Goal: Information Seeking & Learning: Learn about a topic

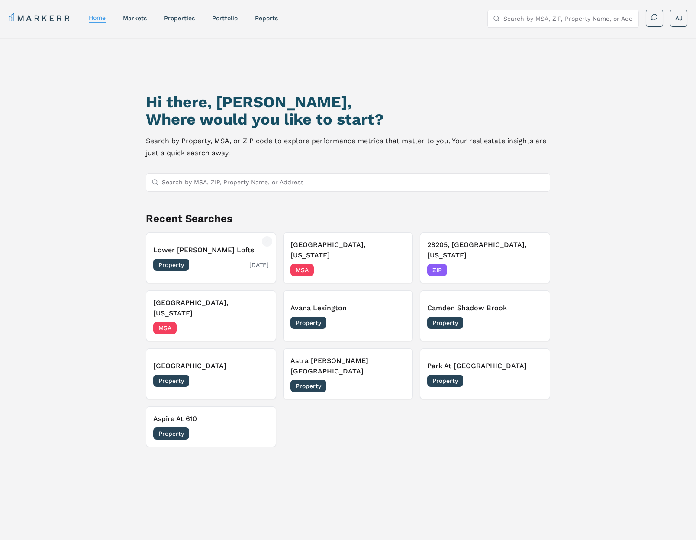
click at [202, 259] on div "Property 10/07/2025" at bounding box center [211, 265] width 116 height 12
click at [220, 259] on div "Property [DATE]" at bounding box center [211, 265] width 116 height 12
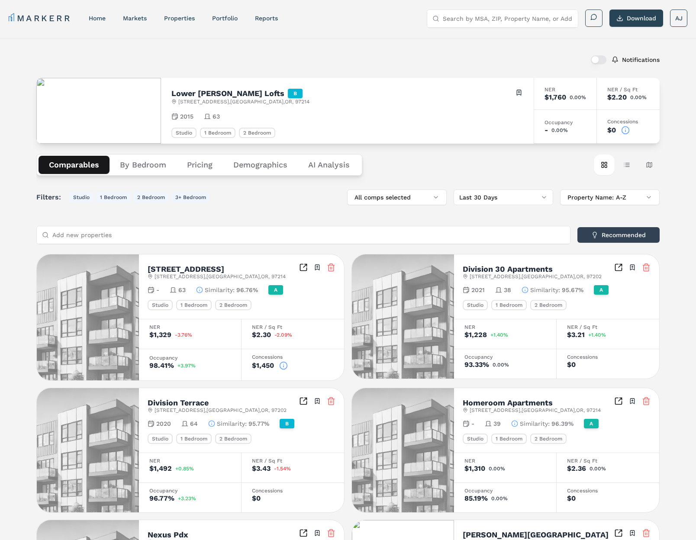
click at [629, 129] on circle at bounding box center [625, 129] width 7 height 7
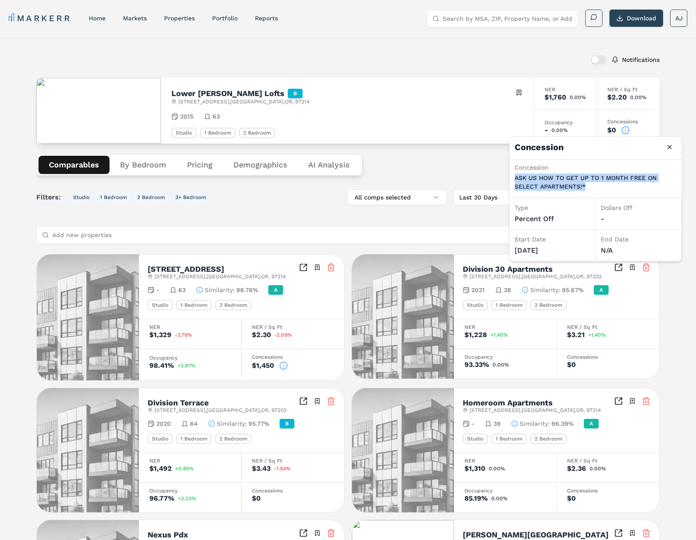
drag, startPoint x: 588, startPoint y: 187, endPoint x: 581, endPoint y: 179, distance: 10.4
click at [513, 180] on div "Concession ASK US HOW TO GET UP TO 1 MONTH FREE ON SELECT APARTMENTS!*" at bounding box center [595, 179] width 172 height 39
click at [638, 180] on p "ASK US HOW TO GET UP TO 1 MONTH FREE ON SELECT APARTMENTS!*" at bounding box center [596, 182] width 162 height 17
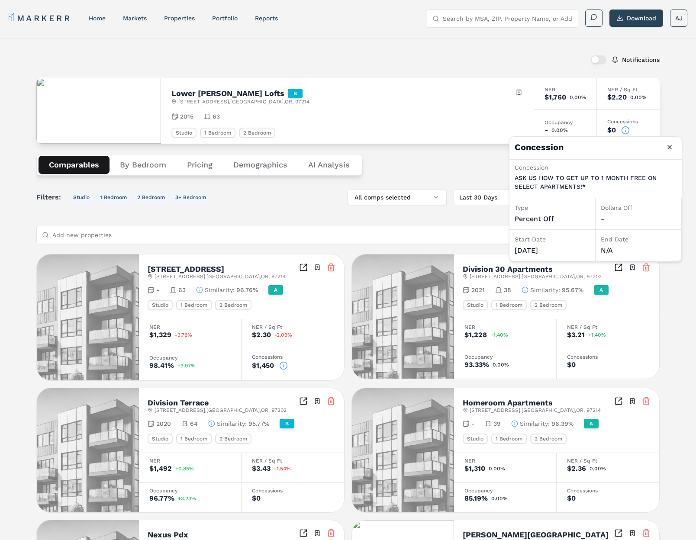
click at [485, 164] on div "Comparables By Bedroom Pricing Demographics AI Analysis Card view Table view Ma…" at bounding box center [347, 165] width 623 height 42
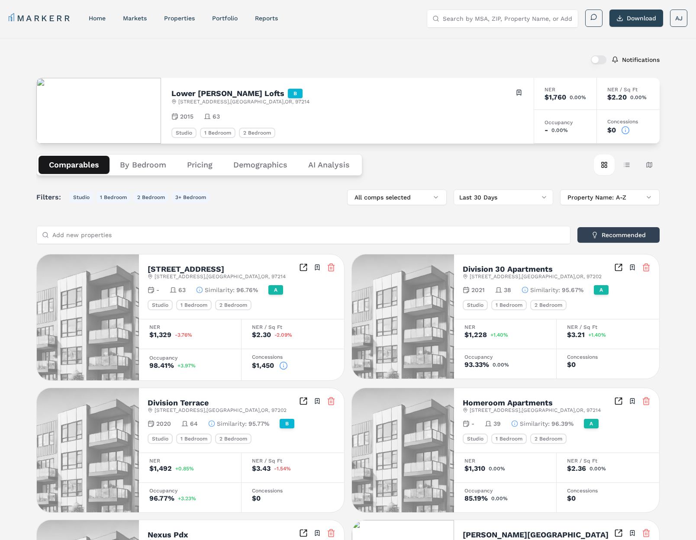
click at [145, 163] on button "By Bedroom" at bounding box center [142, 165] width 67 height 18
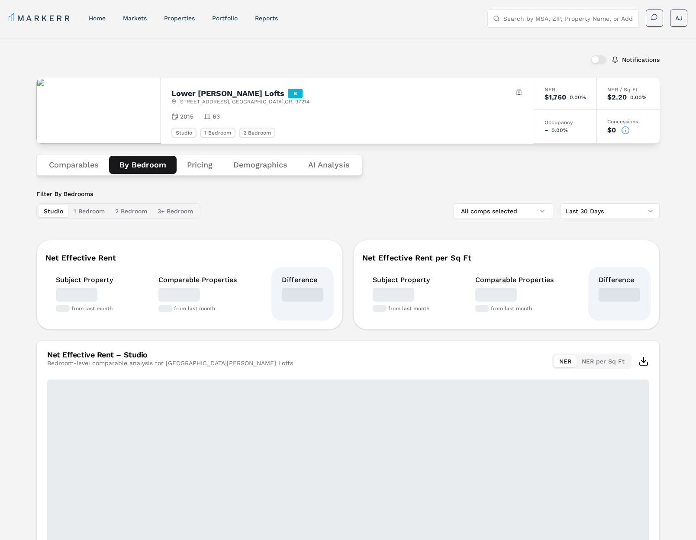
scroll to position [3, 0]
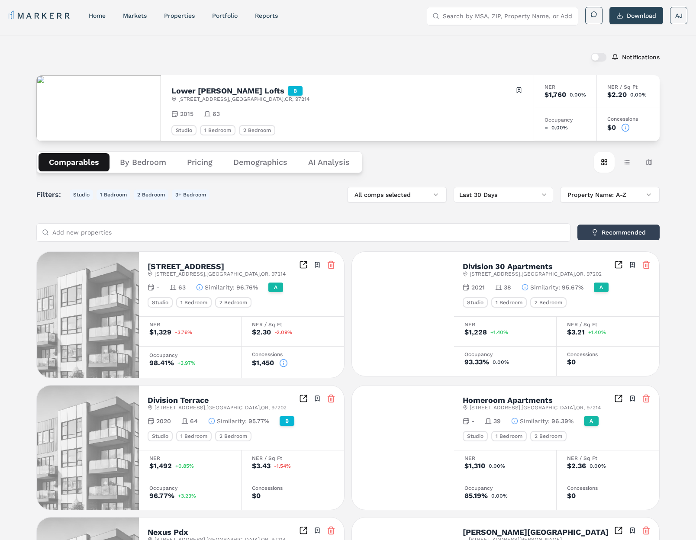
click at [80, 169] on button "Comparables" at bounding box center [74, 162] width 71 height 18
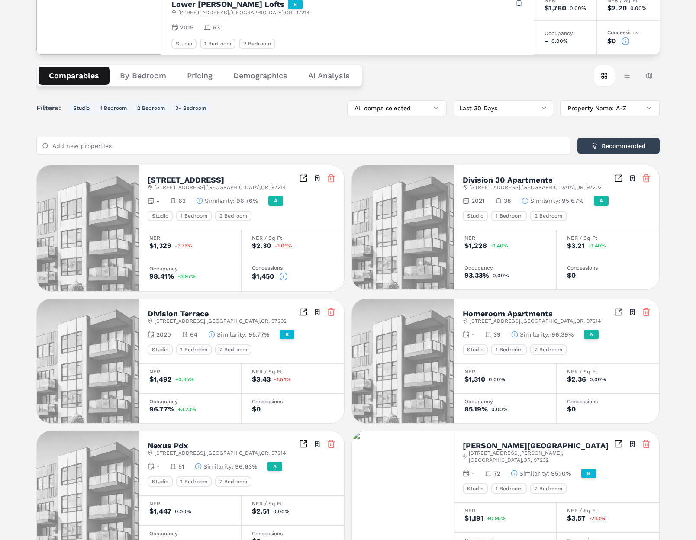
scroll to position [0, 0]
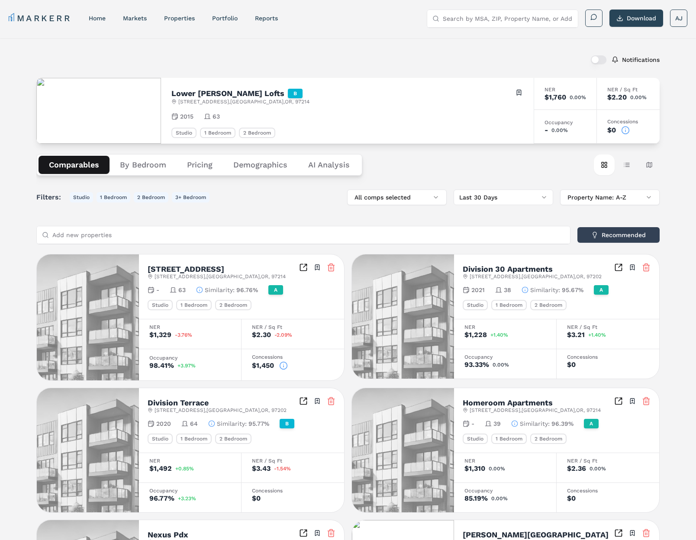
click at [626, 131] on icon at bounding box center [625, 130] width 9 height 9
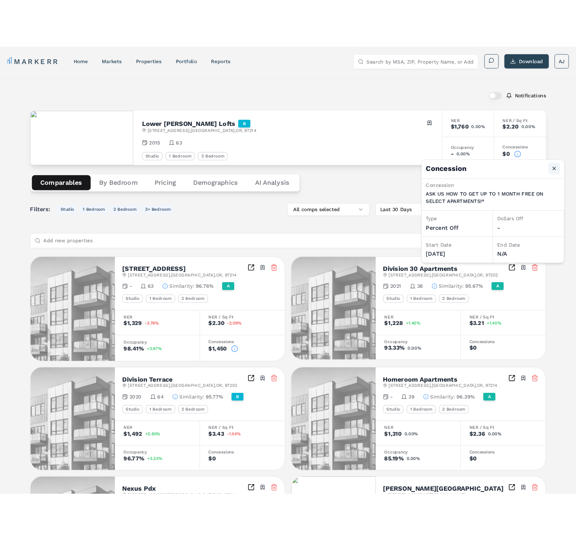
scroll to position [1, 0]
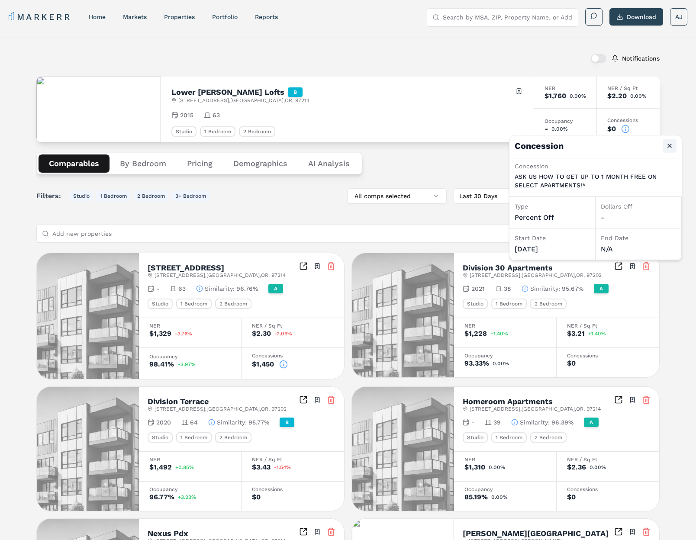
click at [669, 147] on button "Close" at bounding box center [670, 146] width 14 height 14
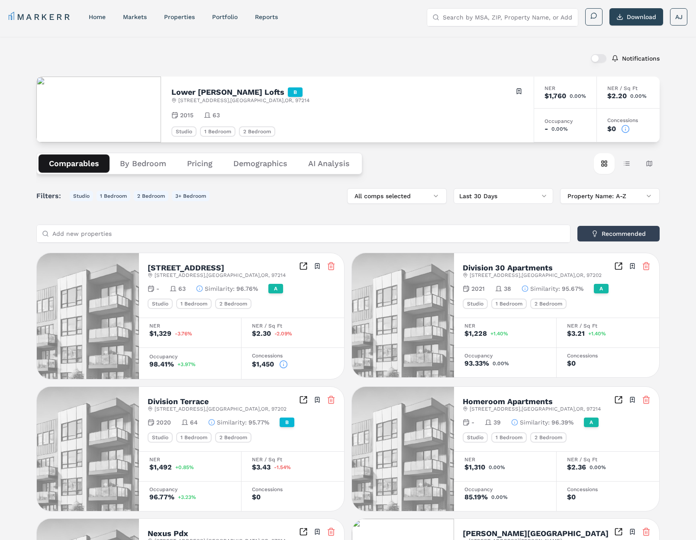
click at [624, 129] on icon at bounding box center [625, 129] width 9 height 9
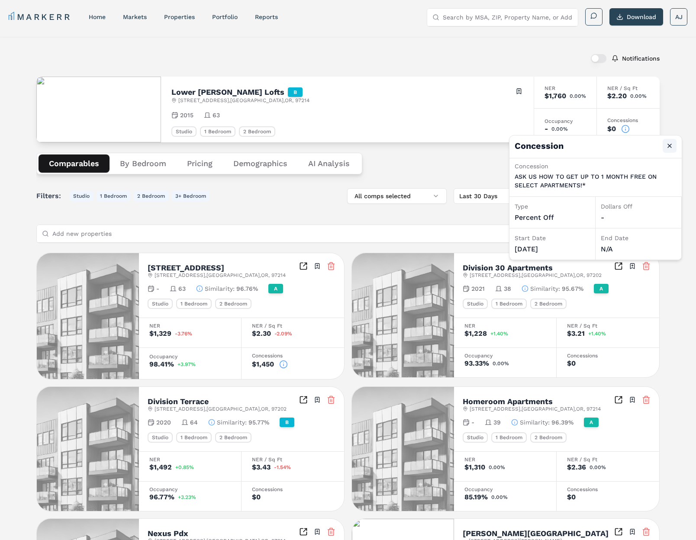
click at [667, 146] on button "Close" at bounding box center [670, 146] width 14 height 14
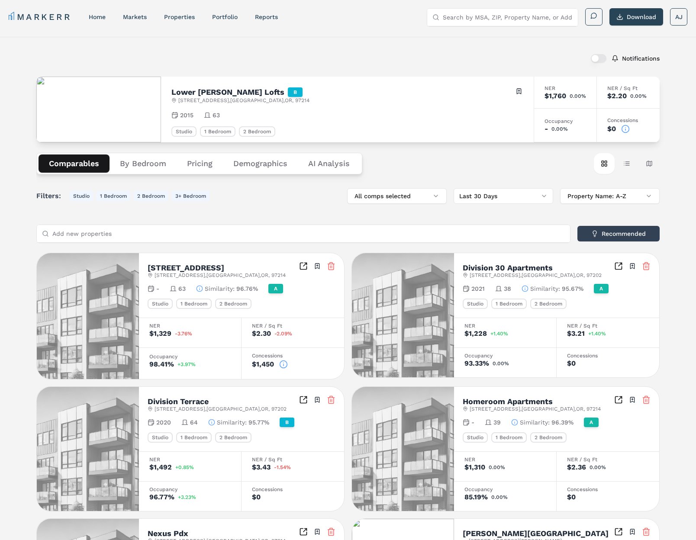
click at [626, 129] on icon at bounding box center [625, 129] width 9 height 9
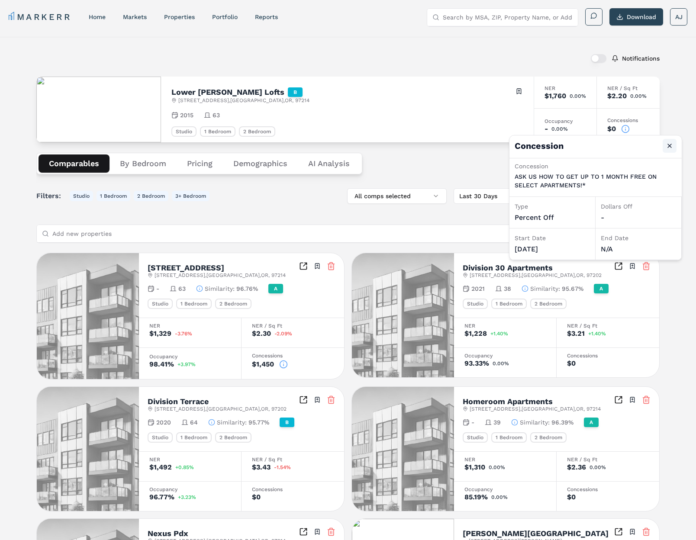
click at [670, 146] on button "Close" at bounding box center [670, 146] width 14 height 14
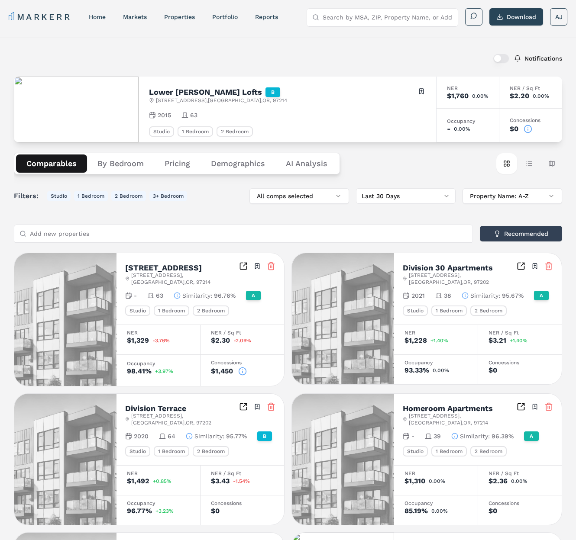
click at [137, 45] on div "Notifications [GEOGRAPHIC_DATA][PERSON_NAME] Lofts B [STREET_ADDRESS] Toggle po…" at bounding box center [288, 502] width 576 height 931
